Goal: Download file/media

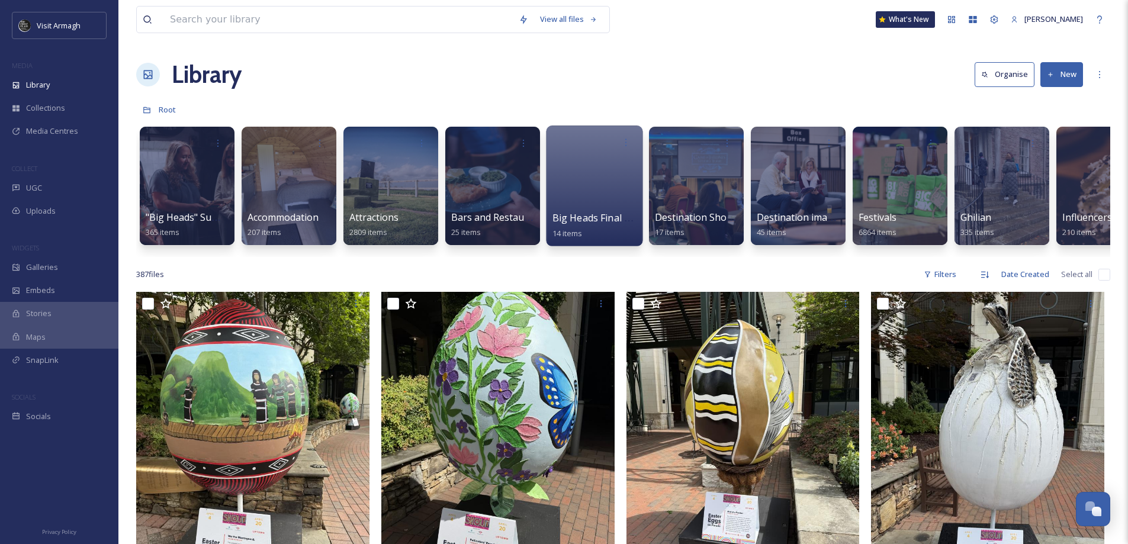
click at [574, 203] on div at bounding box center [594, 185] width 96 height 121
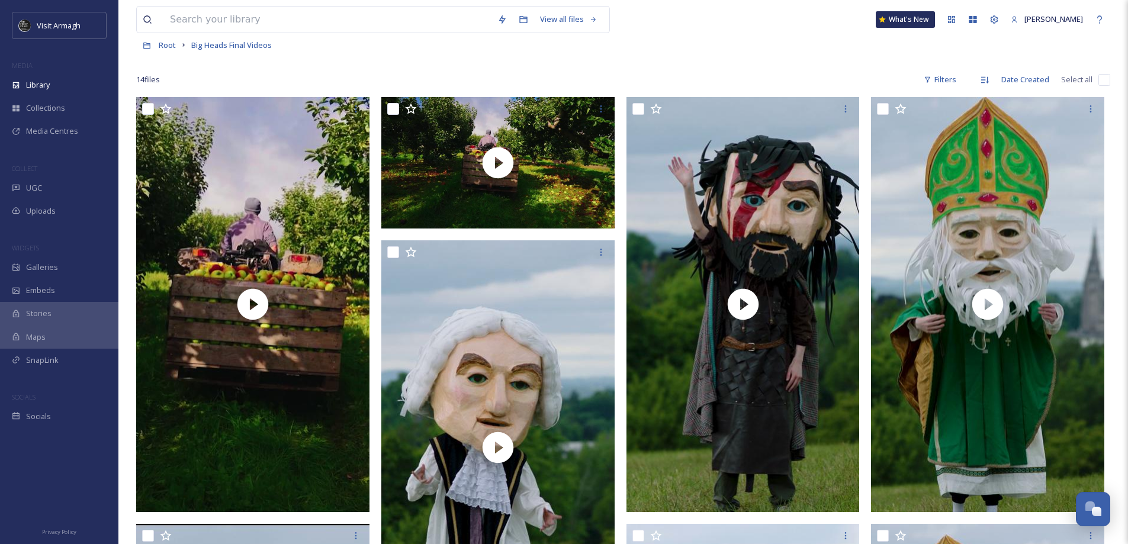
scroll to position [59, 0]
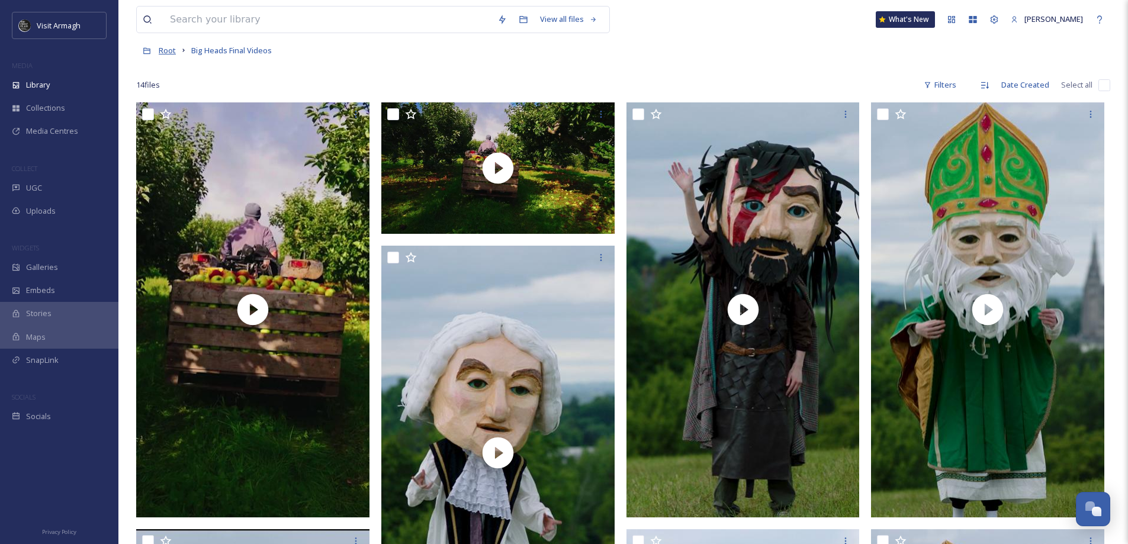
click at [166, 51] on span "Root" at bounding box center [167, 50] width 17 height 11
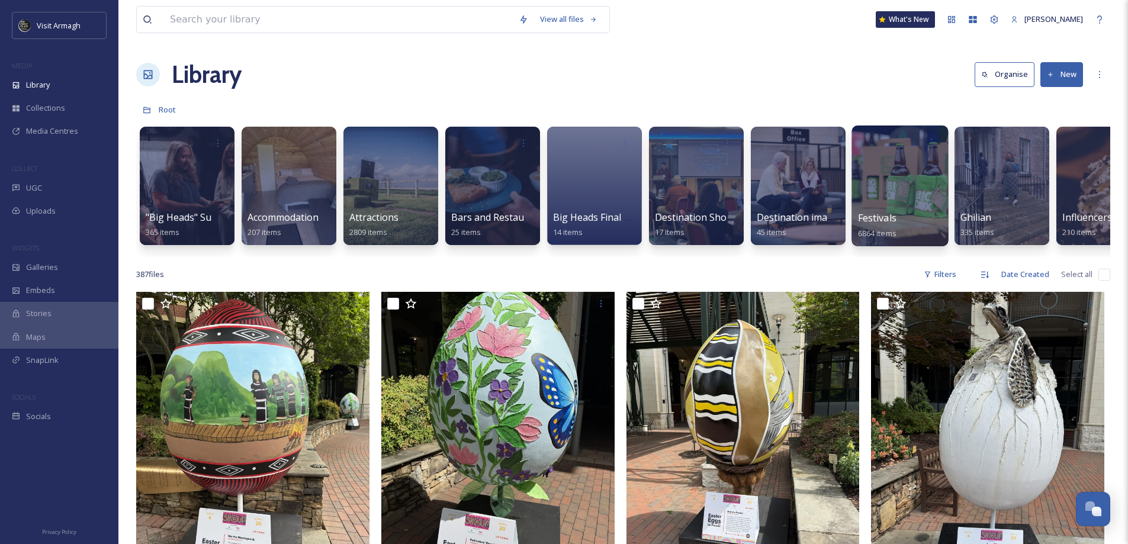
click at [891, 205] on div at bounding box center [899, 185] width 96 height 121
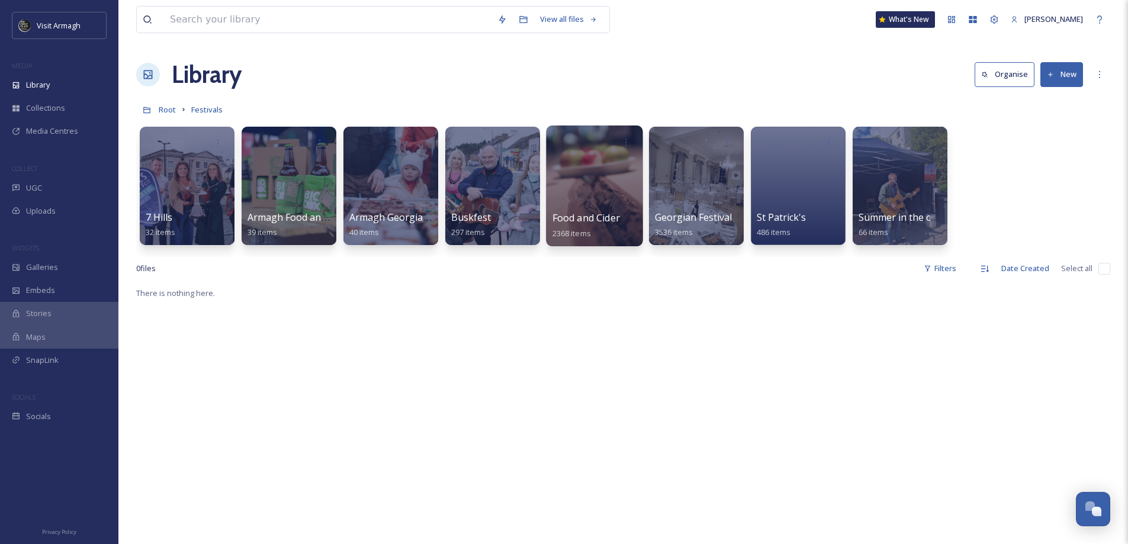
click at [572, 182] on div at bounding box center [594, 185] width 96 height 121
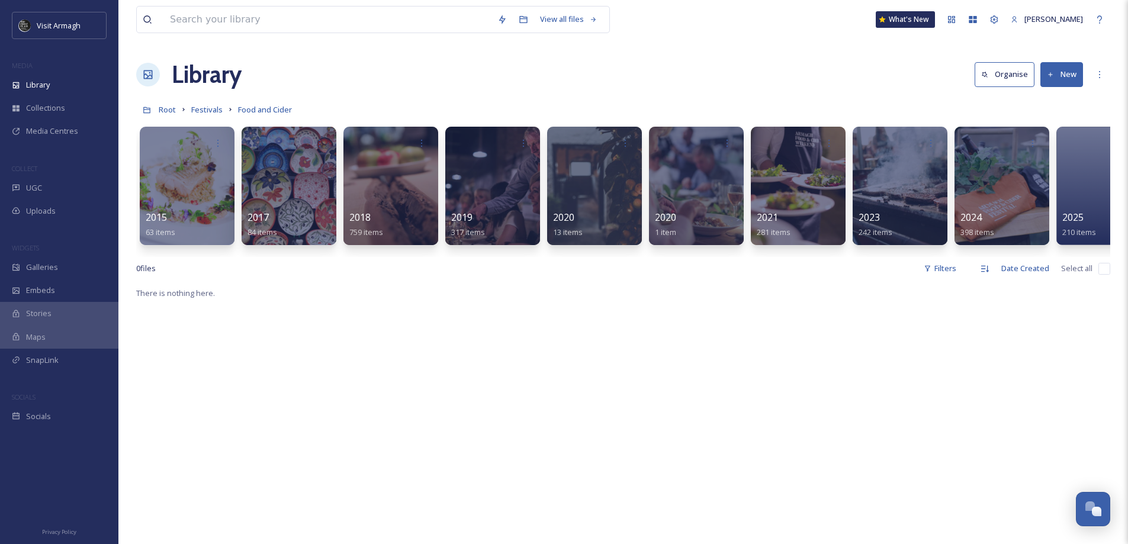
scroll to position [0, 44]
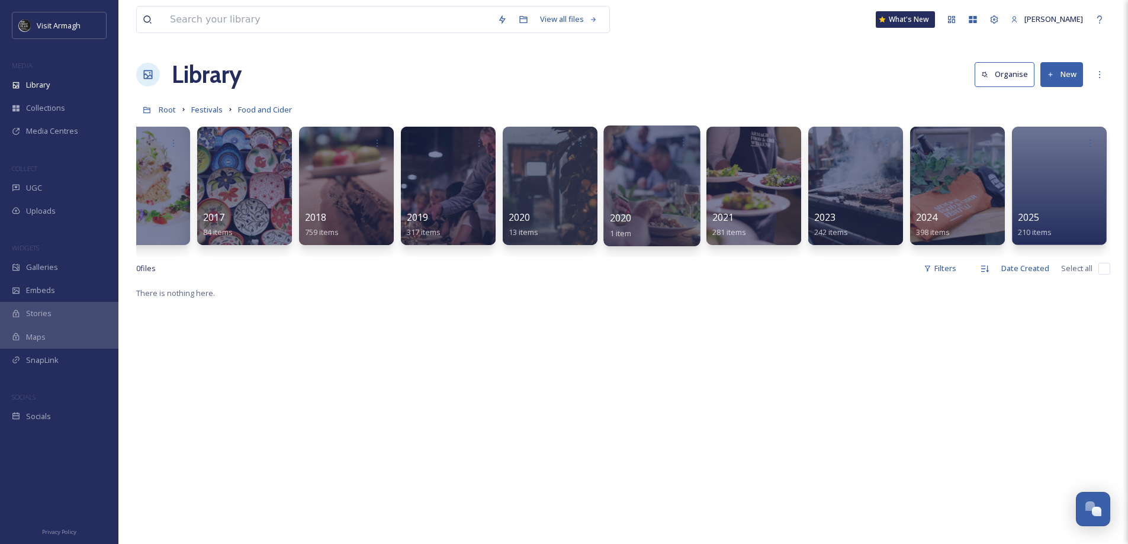
click at [642, 179] on div at bounding box center [651, 185] width 96 height 121
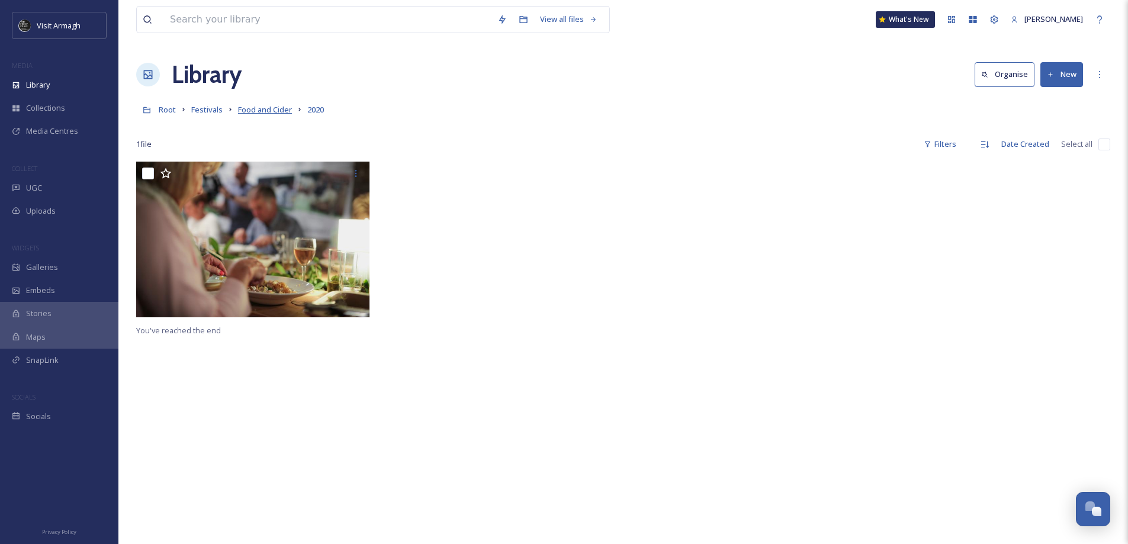
click at [262, 109] on span "Food and Cider" at bounding box center [265, 109] width 54 height 11
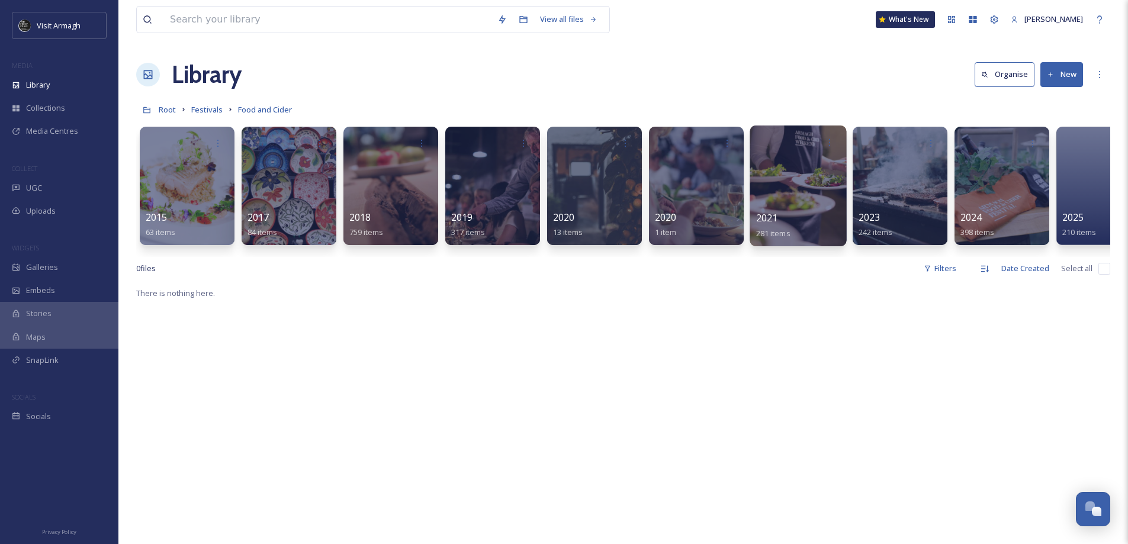
click at [782, 183] on div at bounding box center [797, 185] width 96 height 121
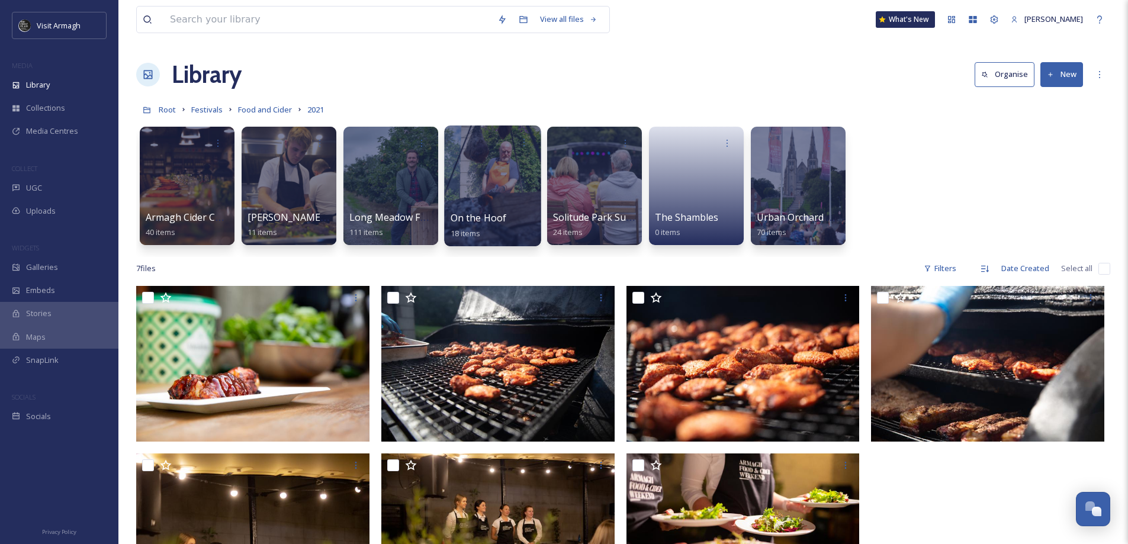
click at [467, 201] on div at bounding box center [492, 185] width 96 height 121
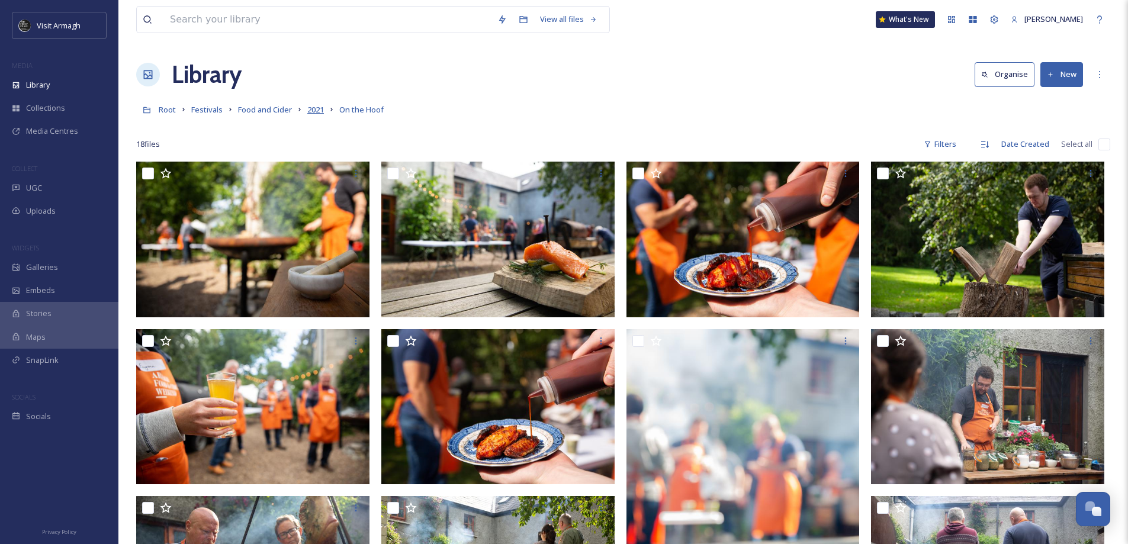
click at [315, 107] on span "2021" at bounding box center [315, 109] width 17 height 11
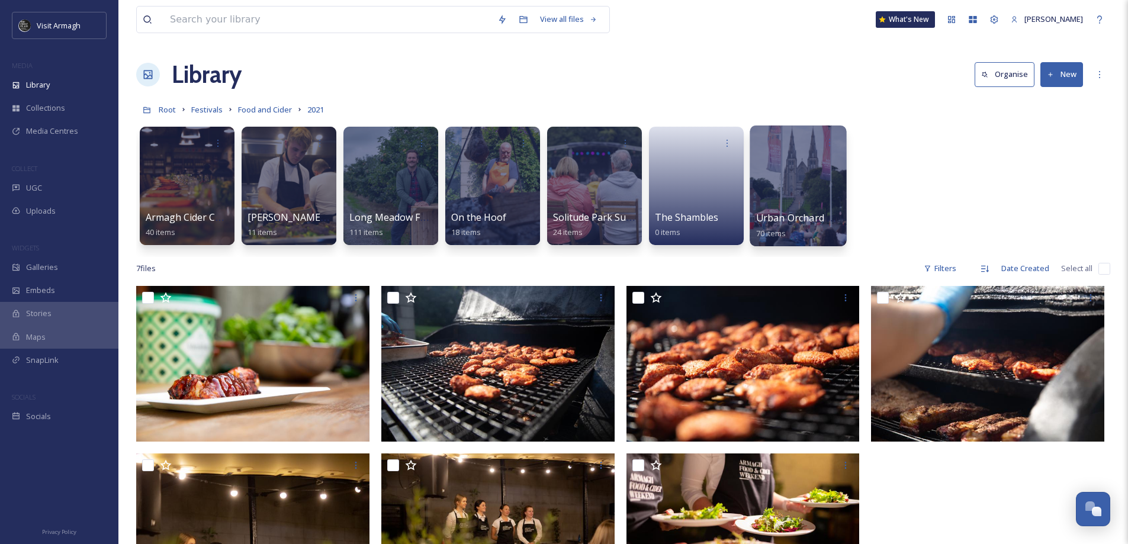
click at [781, 171] on div at bounding box center [797, 185] width 96 height 121
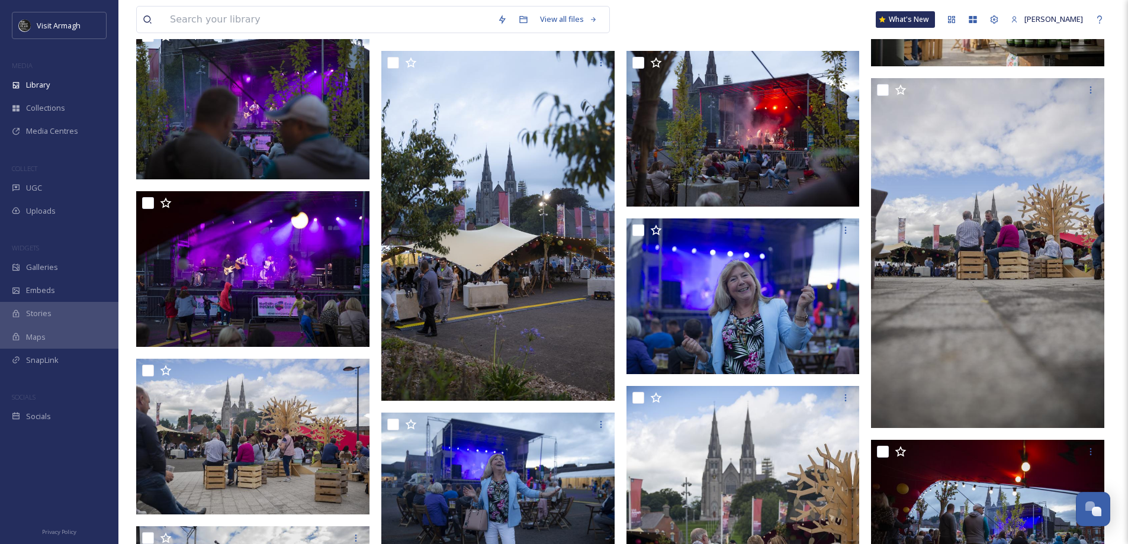
scroll to position [2190, 0]
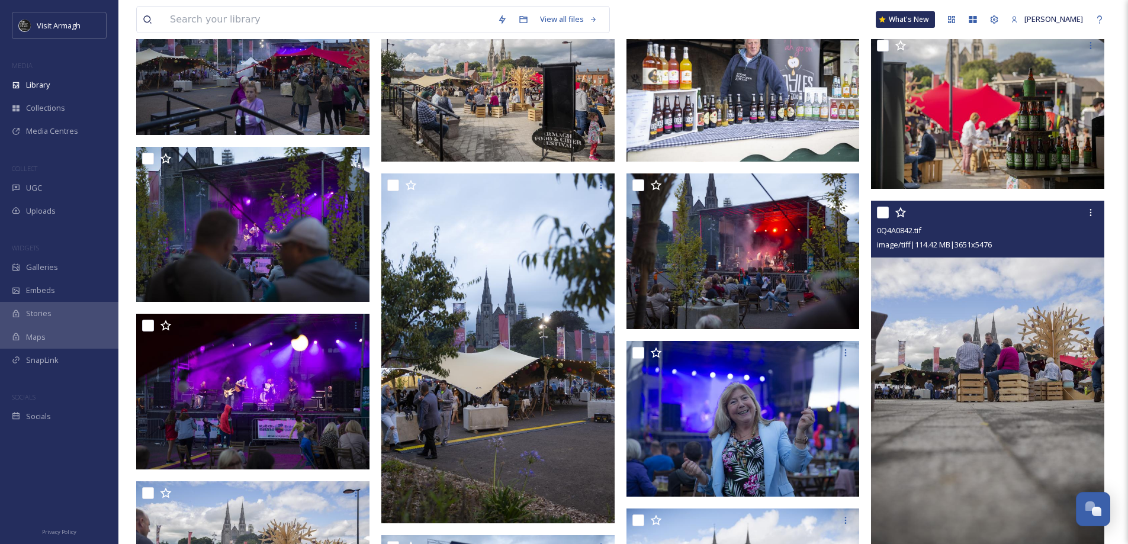
click at [929, 401] on img at bounding box center [987, 376] width 233 height 350
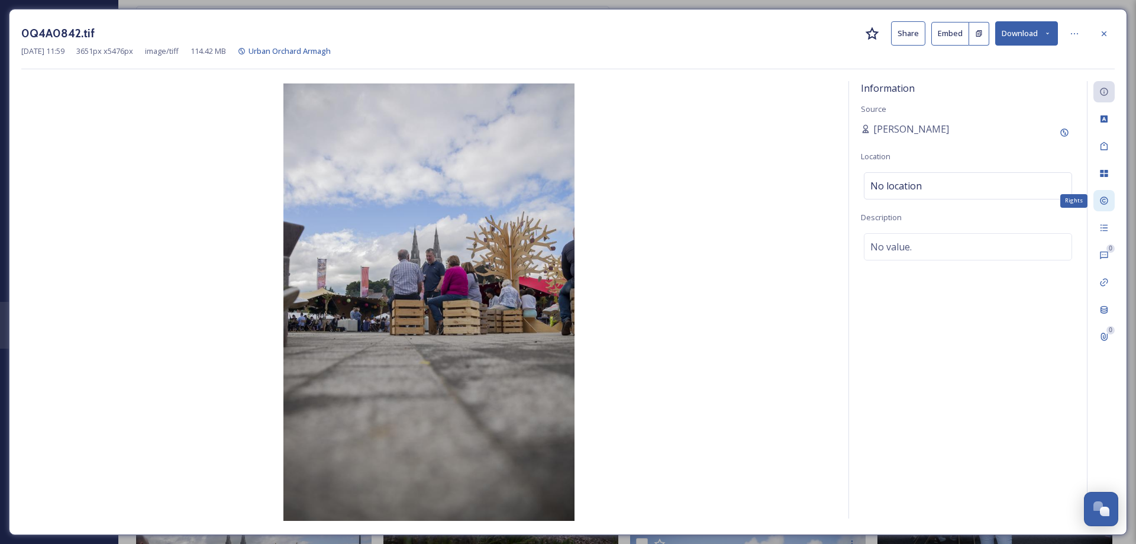
click at [1100, 200] on icon at bounding box center [1104, 200] width 9 height 9
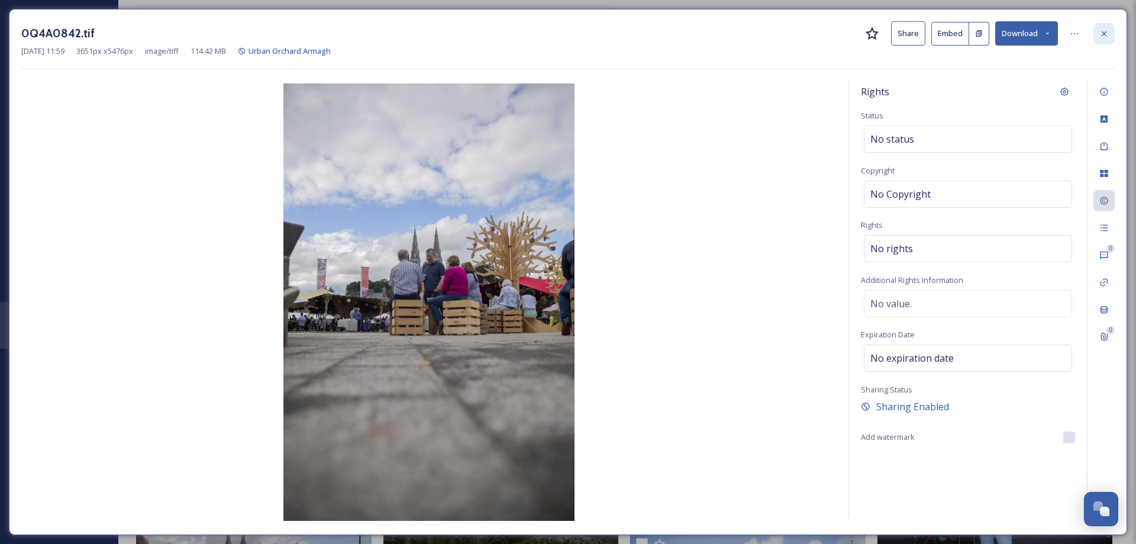
click at [1103, 36] on icon at bounding box center [1104, 33] width 9 height 9
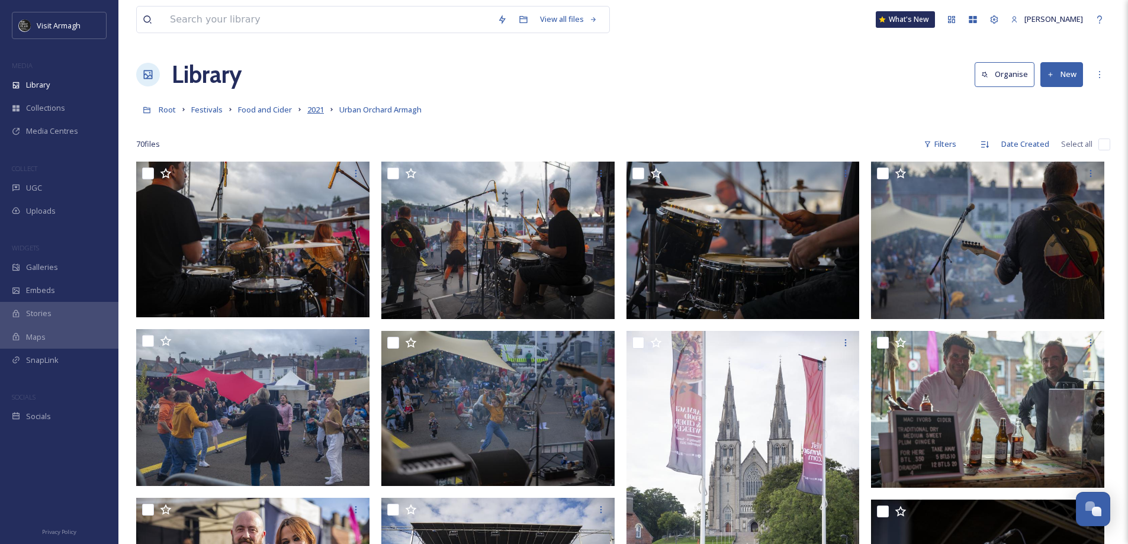
click at [315, 107] on span "2021" at bounding box center [315, 109] width 17 height 11
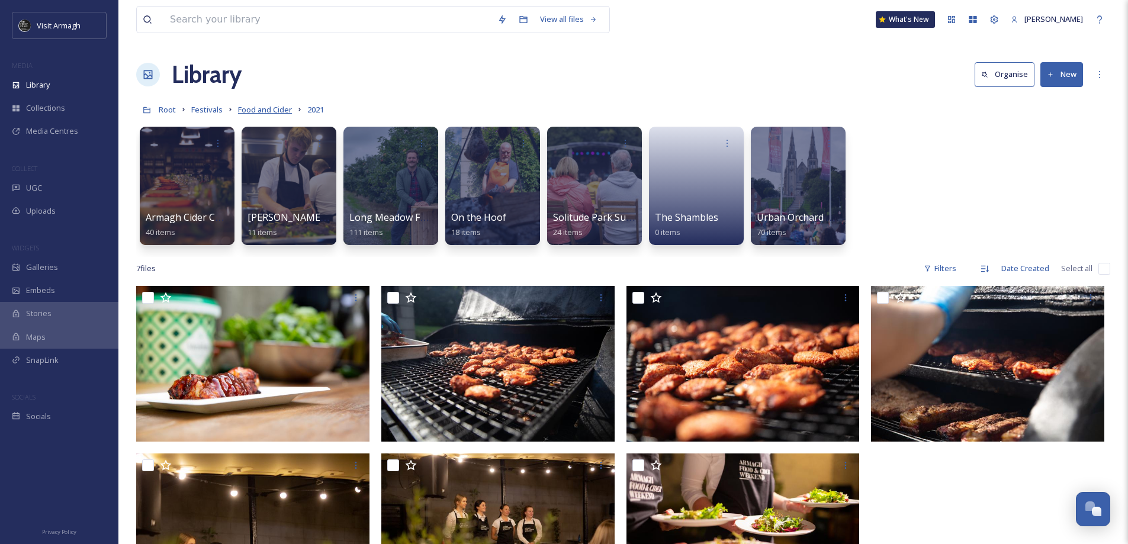
click at [247, 109] on span "Food and Cider" at bounding box center [265, 109] width 54 height 11
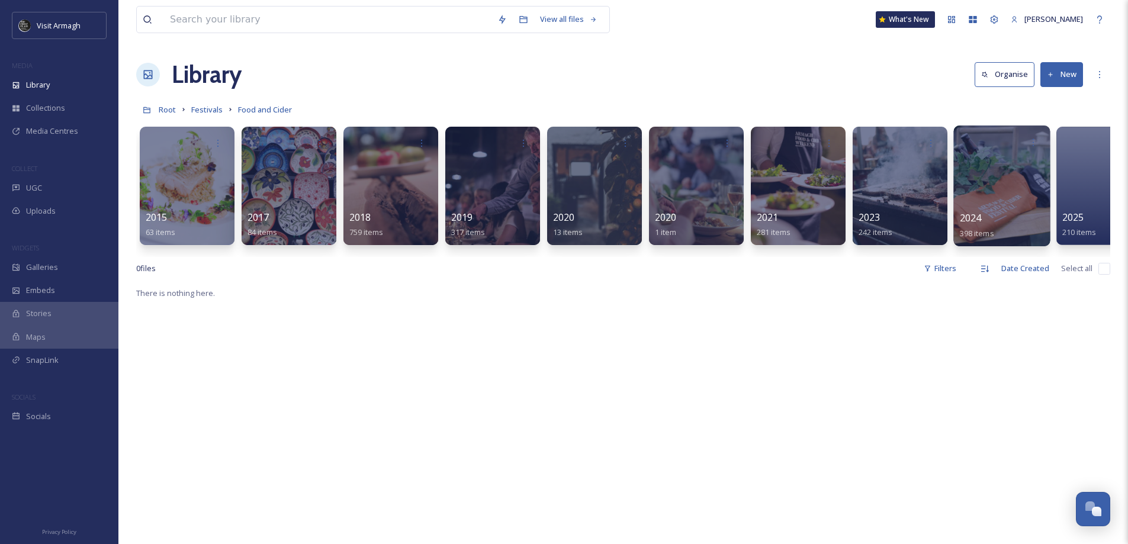
click at [1013, 202] on div at bounding box center [1001, 185] width 96 height 121
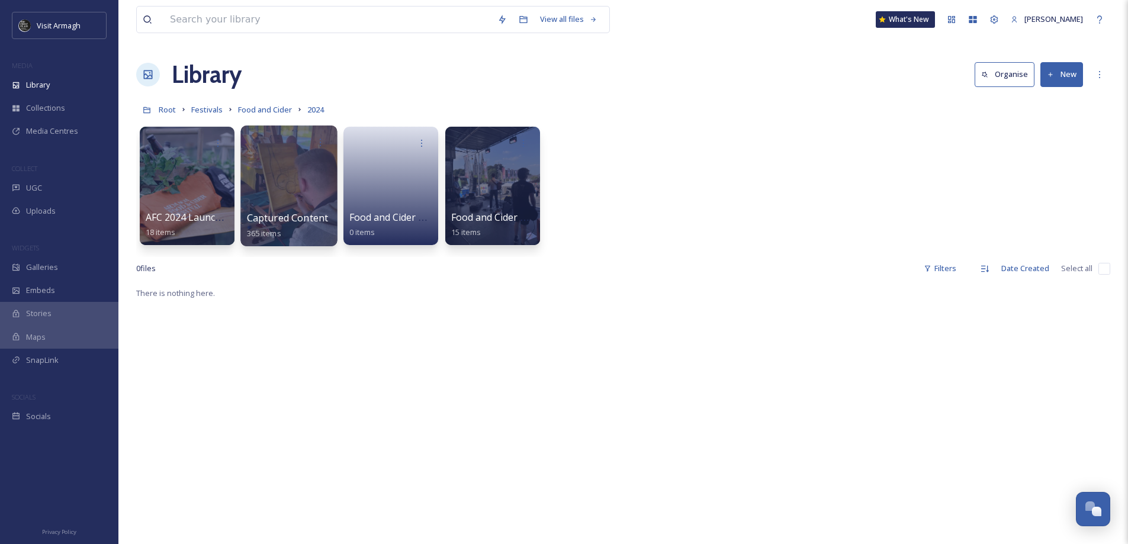
click at [298, 189] on div at bounding box center [288, 185] width 96 height 121
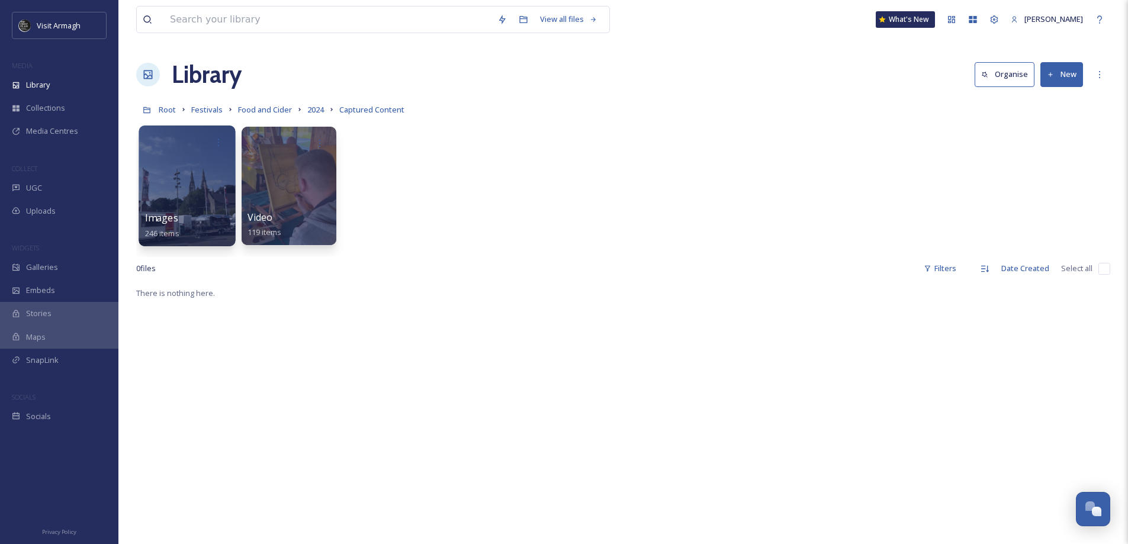
click at [181, 189] on div at bounding box center [187, 185] width 96 height 121
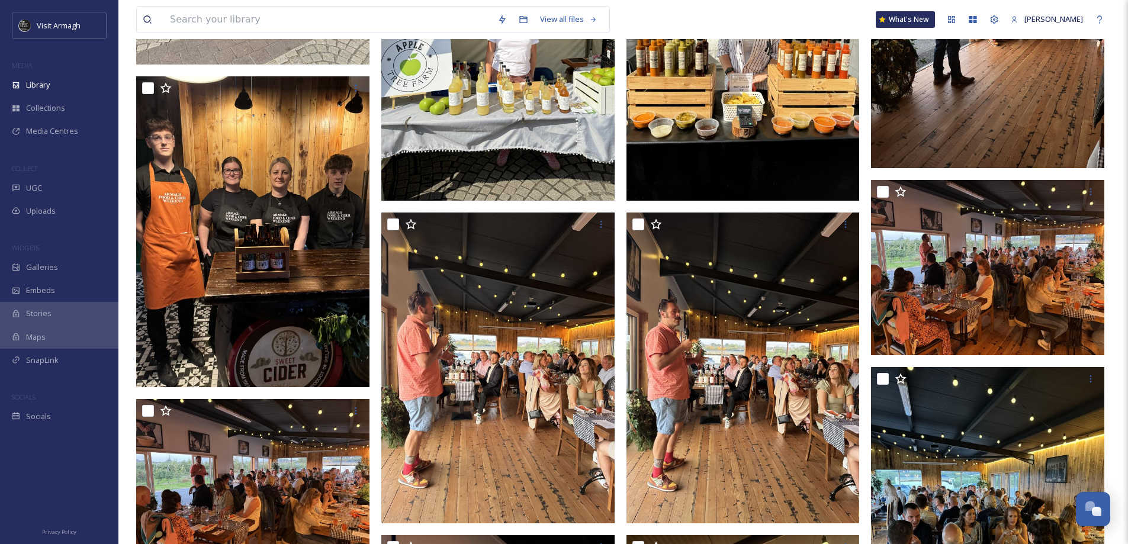
scroll to position [6532, 0]
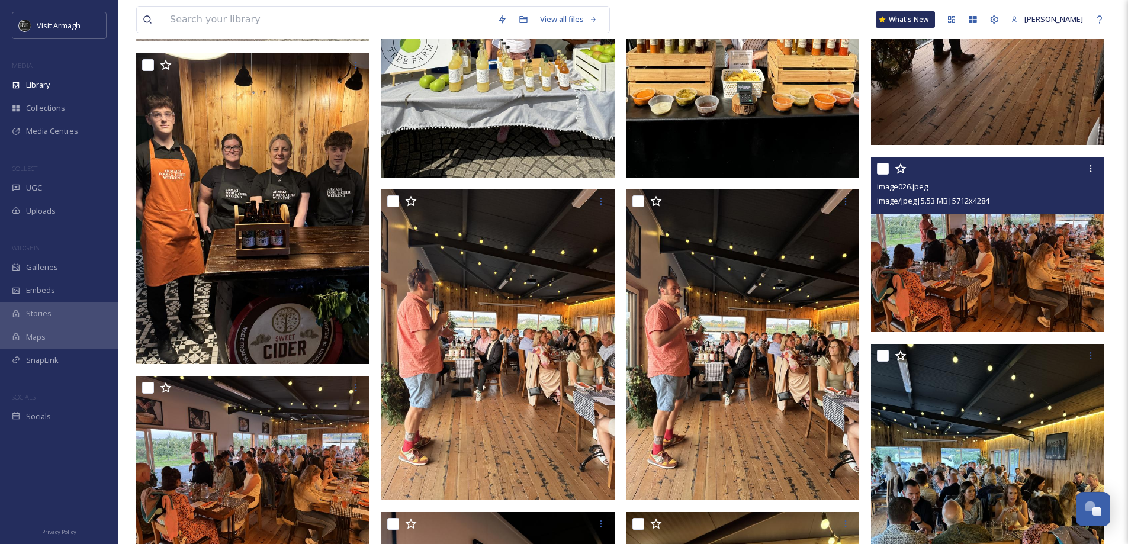
click at [880, 170] on input "checkbox" at bounding box center [883, 169] width 12 height 12
checkbox input "true"
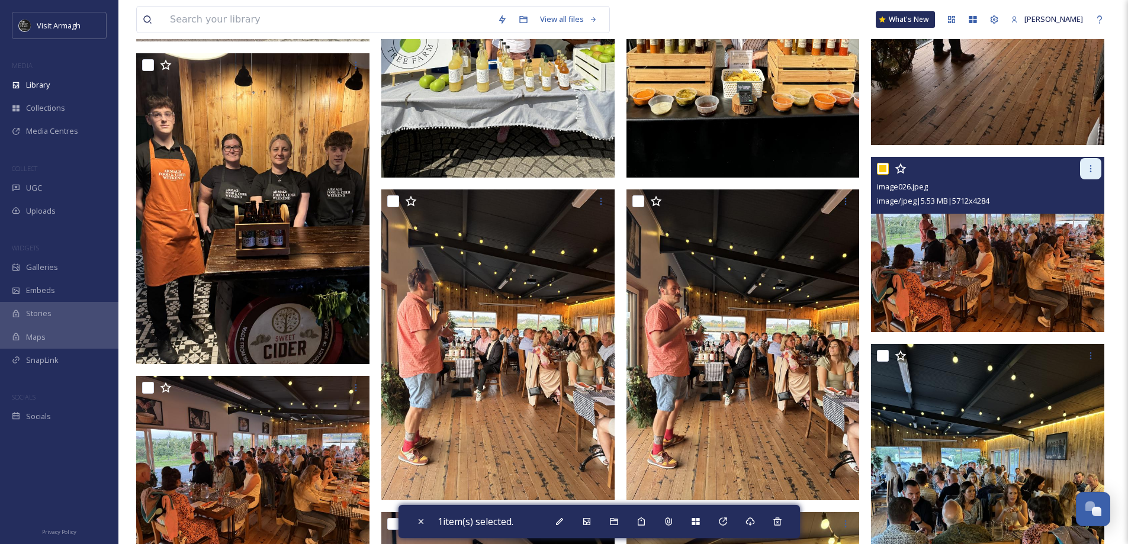
click at [1088, 172] on icon at bounding box center [1090, 168] width 9 height 9
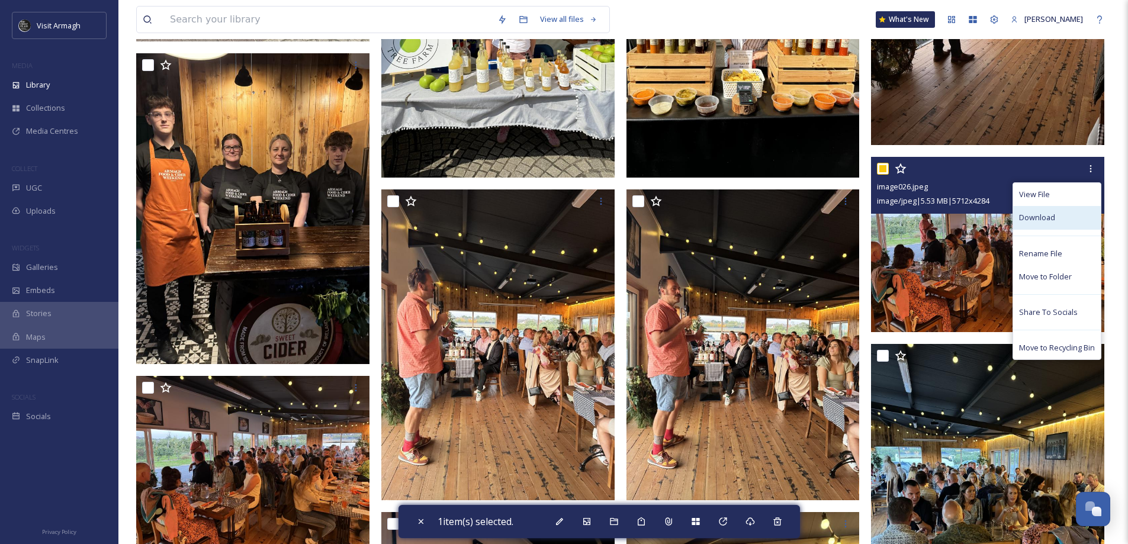
click at [1063, 211] on div "Download" at bounding box center [1057, 217] width 88 height 23
